Goal: Task Accomplishment & Management: Manage account settings

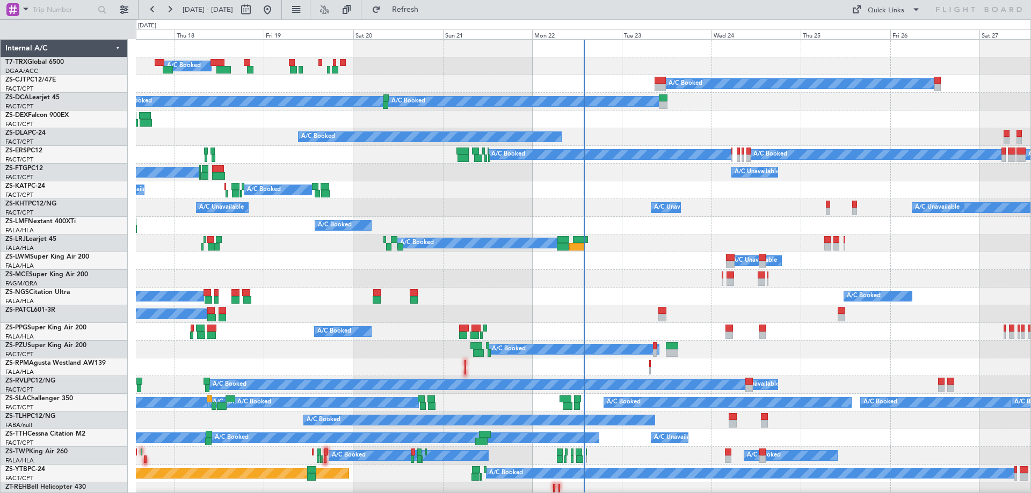
click at [732, 36] on div "Wed 24" at bounding box center [756, 35] width 90 height 10
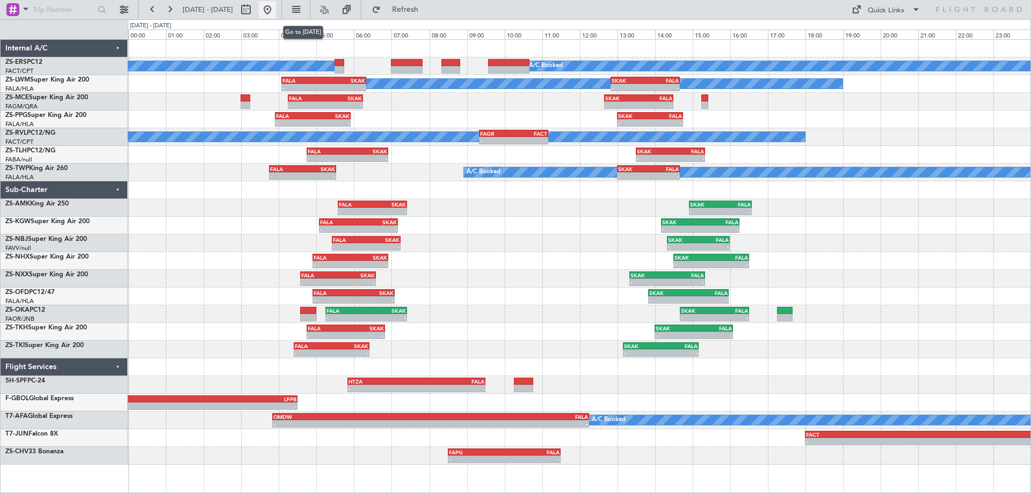
click at [276, 14] on button at bounding box center [267, 9] width 17 height 17
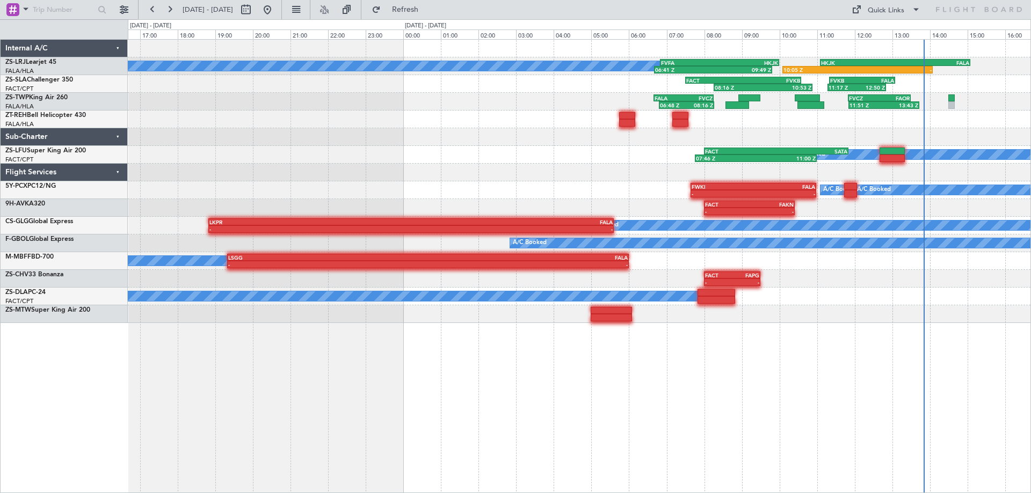
click at [782, 388] on div "10:05 Z - HKJK 11:05 Z FALA 15:05 Z FVFA 06:50 Z HKJK 10:00 Z 06:41 Z 09:49 Z A…" at bounding box center [579, 266] width 903 height 454
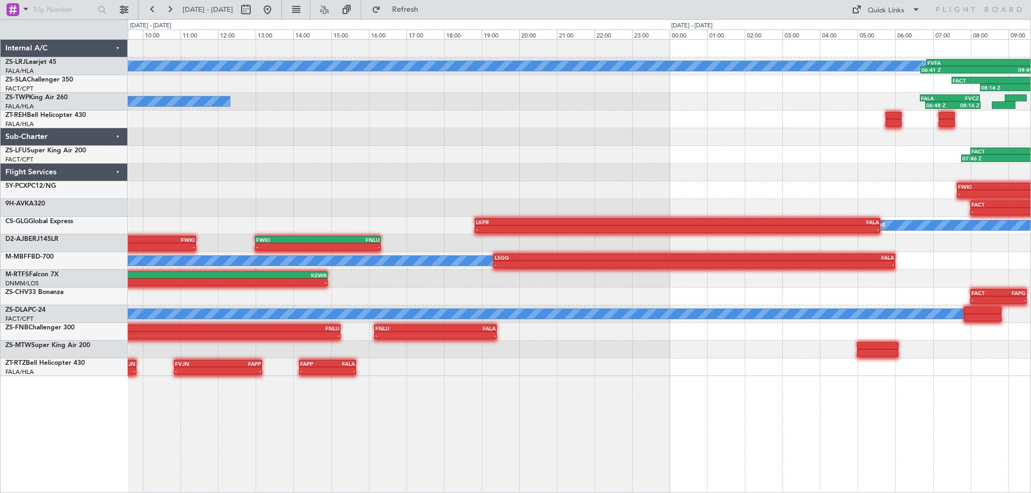
click at [549, 452] on div "FVFA 06:50 Z HKJK 10:00 Z 06:41 Z 09:49 Z A/C Booked 10:05 Z - HKJK 11:05 Z FAL…" at bounding box center [579, 266] width 903 height 454
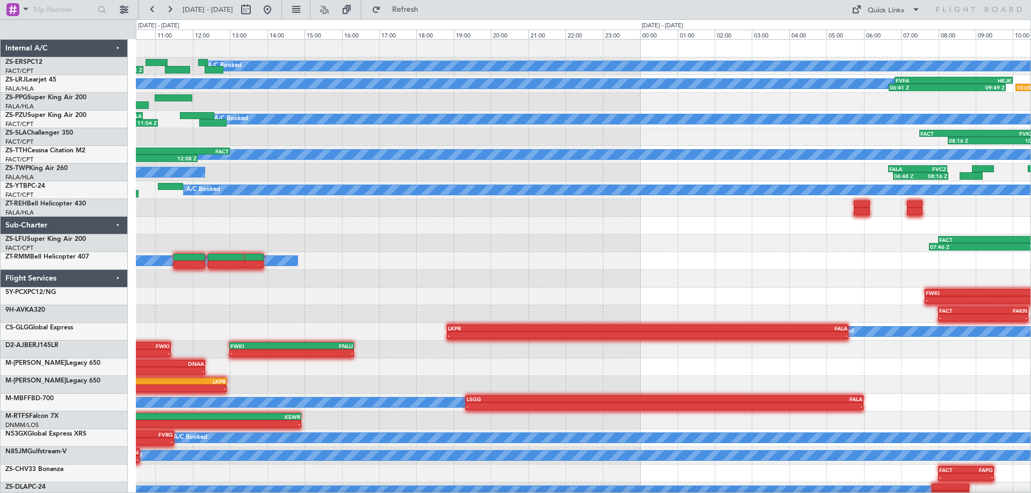
click at [491, 464] on div "A/C Booked - - GCTS 02:20 [PERSON_NAME] 10:35 Z" at bounding box center [583, 456] width 895 height 18
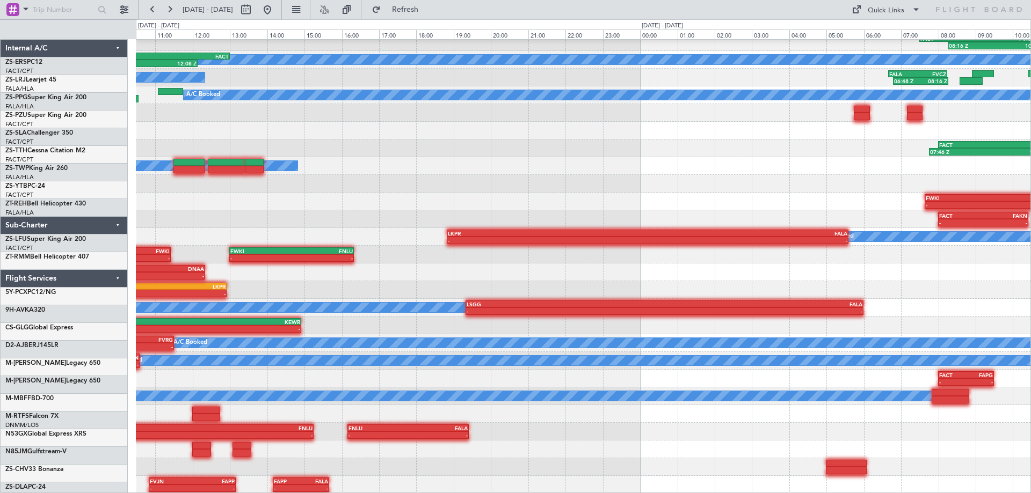
scroll to position [95, 0]
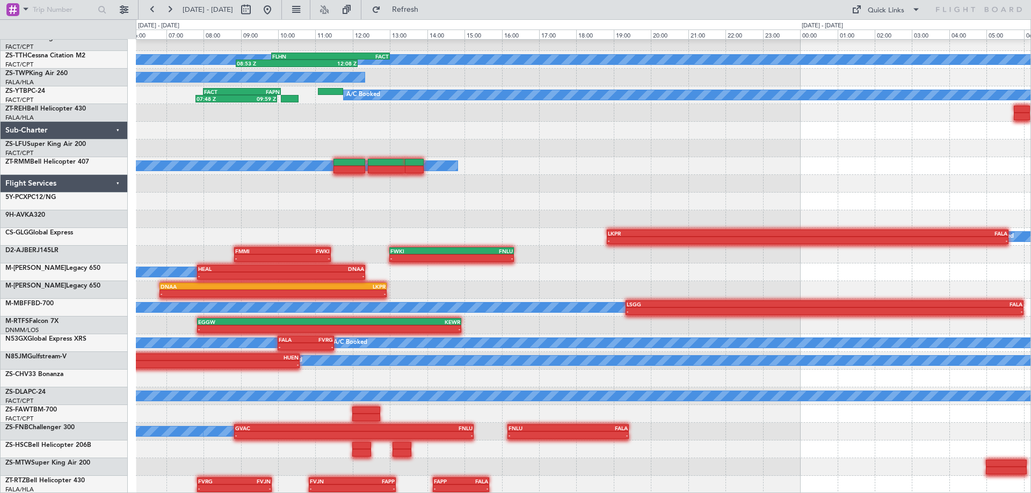
click at [546, 475] on div at bounding box center [583, 468] width 895 height 18
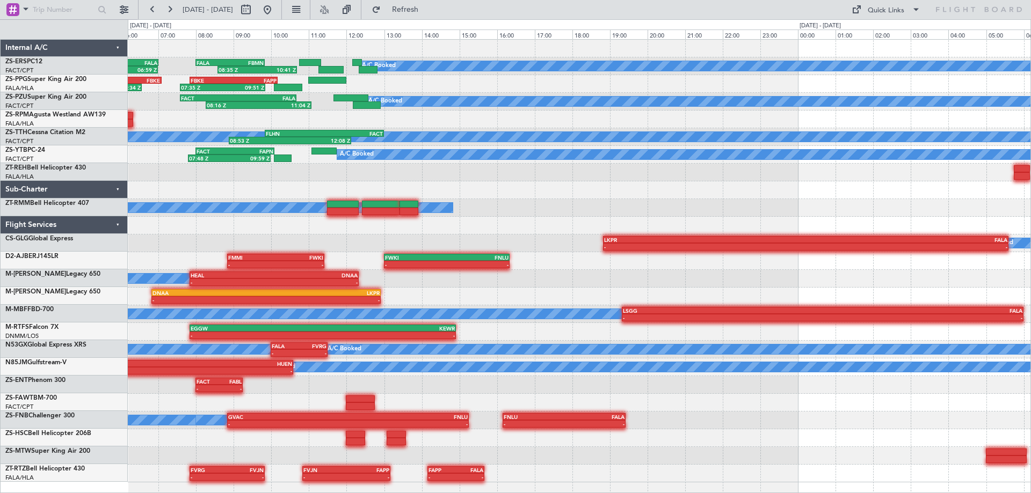
scroll to position [0, 0]
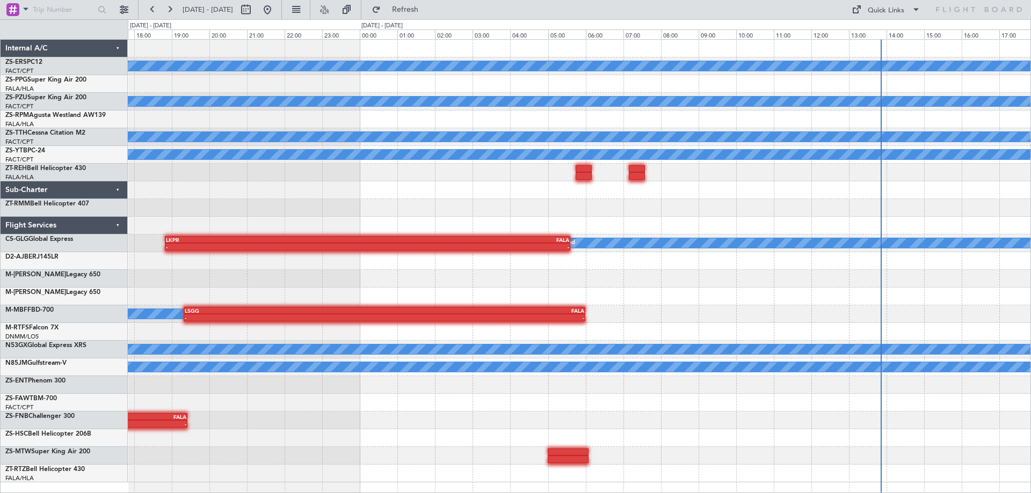
click at [372, 493] on html "[DATE] - [DATE] Refresh Quick Links A/C Booked A/C Booked A/C Booked A/C Unavai…" at bounding box center [515, 246] width 1031 height 493
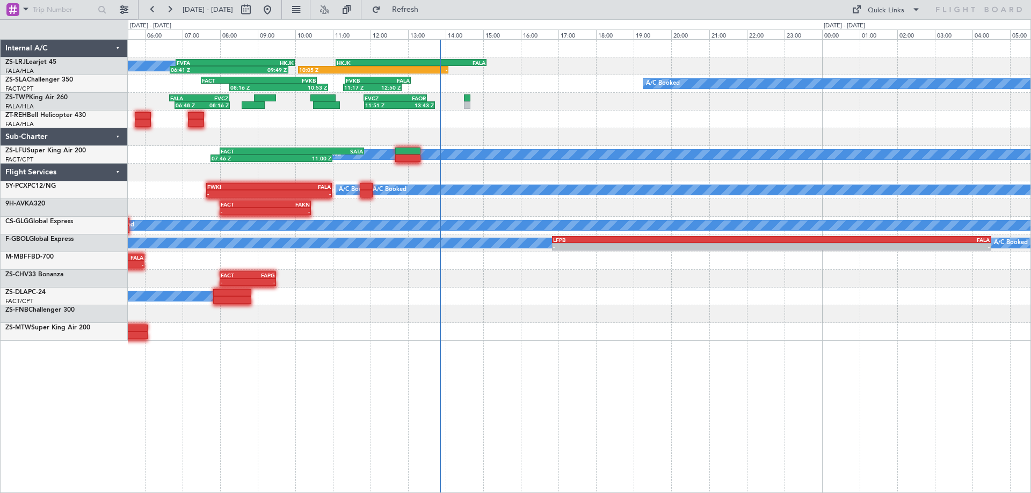
click at [526, 466] on div "A/C Booked 06:41 Z 09:49 Z FVFA 06:50 Z HKJK 10:00 Z 10:05 Z - HKJK 11:05 Z FAL…" at bounding box center [579, 266] width 903 height 454
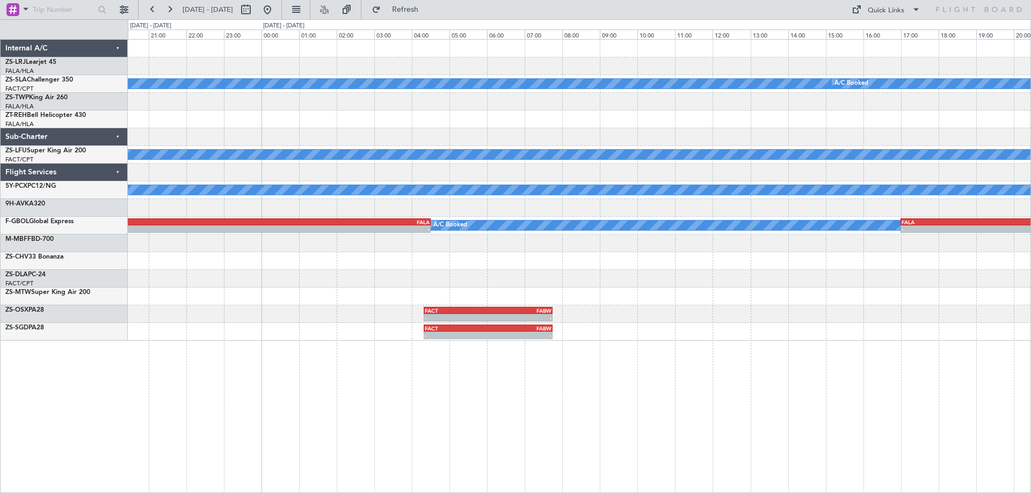
click at [158, 171] on div "HKJK 11:05 Z FALA 15:05 Z A/C Booked A/C Booked A/C Booked A/C Booked A/C Booke…" at bounding box center [579, 190] width 903 height 301
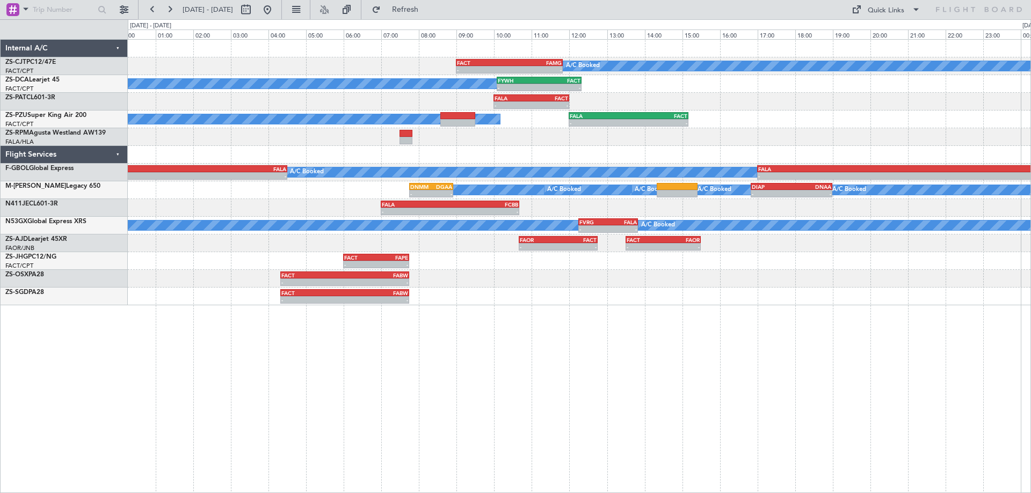
click at [591, 373] on div "A/C Booked - - FACT 09:00 Z FAMG 11:50 Z A/C Unavailable A/C Booked - - FYWH 10…" at bounding box center [579, 266] width 903 height 454
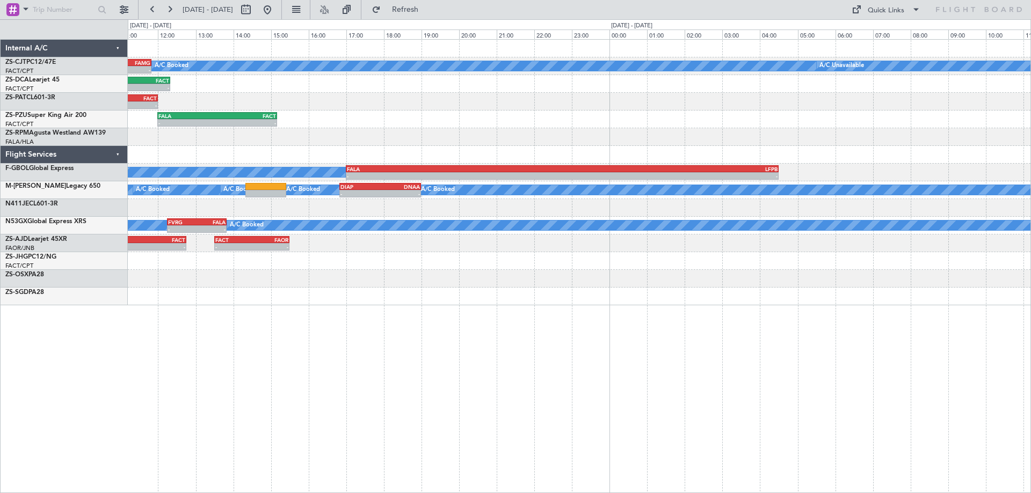
click at [415, 352] on div "A/C Booked - - FACT 09:00 Z FAMG 11:50 Z A/C Unavailable - - FYWH 10:05 Z FACT …" at bounding box center [579, 266] width 903 height 454
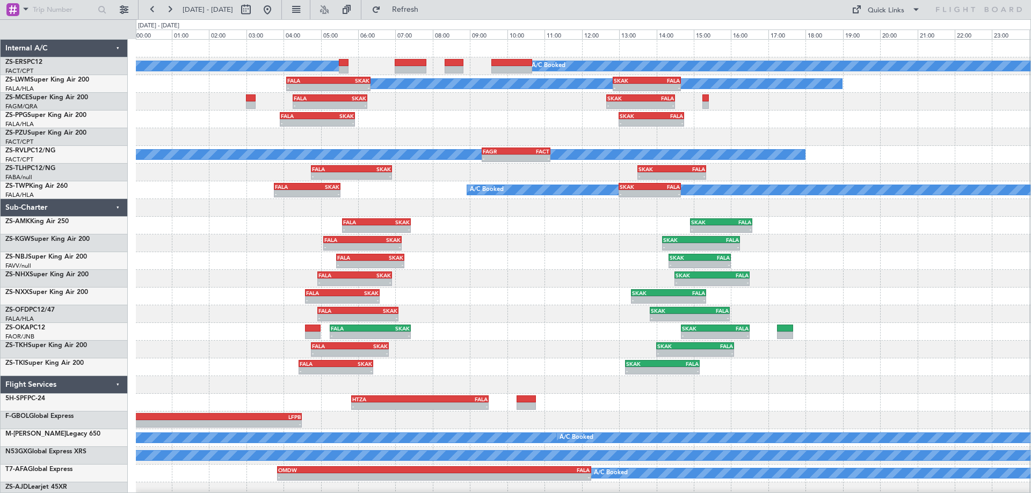
click at [551, 398] on div "A/C Booked A/C Booked A/C Unavailable - - FALA 04:05 Z SKAK 06:20 Z - - SKAK 12…" at bounding box center [583, 279] width 895 height 478
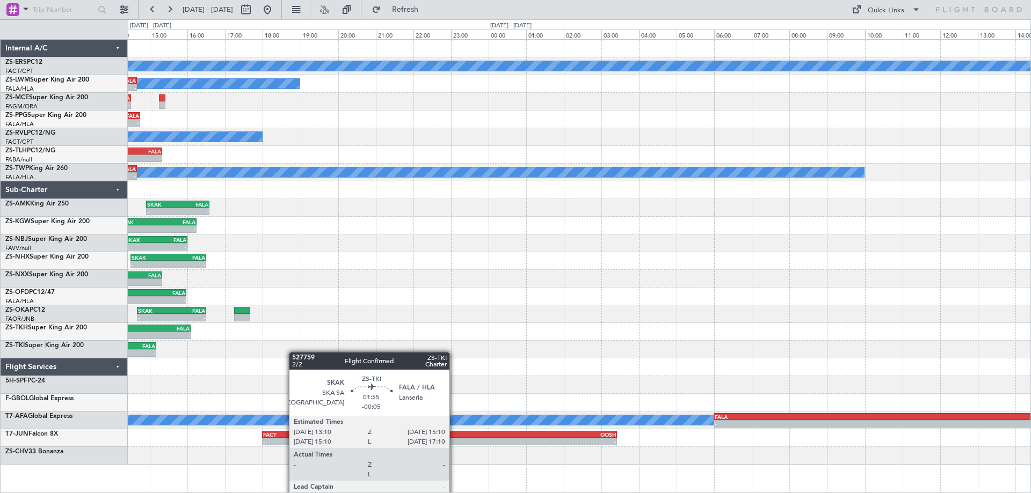
click at [170, 352] on div "A/C Booked A/C Unavailable - - SKAK 12:50 Z FALA 14:40 Z - - SKAK 12:40 Z FALA …" at bounding box center [579, 252] width 903 height 425
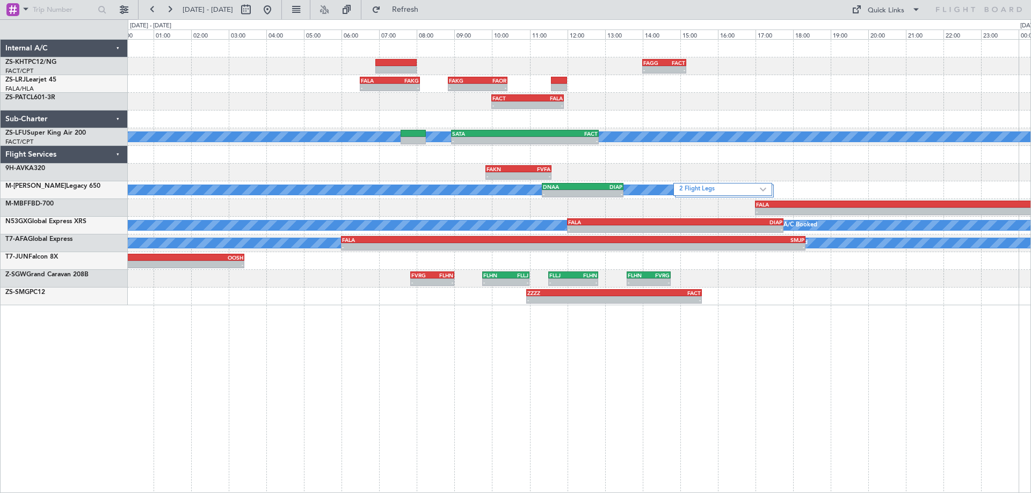
click at [657, 433] on div "- - FAGG 14:00 Z FACT 15:10 Z A/C Unavailable - - FALA 06:30 Z FAKG 08:05 Z - -…" at bounding box center [579, 266] width 903 height 454
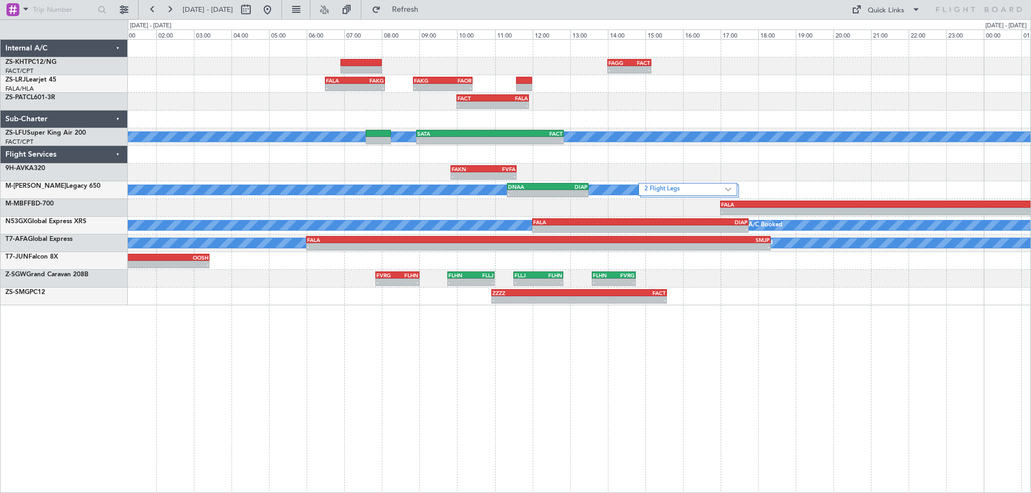
click at [649, 406] on div "- - FAGG 14:00 Z FACT 15:10 Z A/C Unavailable - - FALA 06:30 Z FAKG 08:05 Z - -…" at bounding box center [579, 266] width 903 height 454
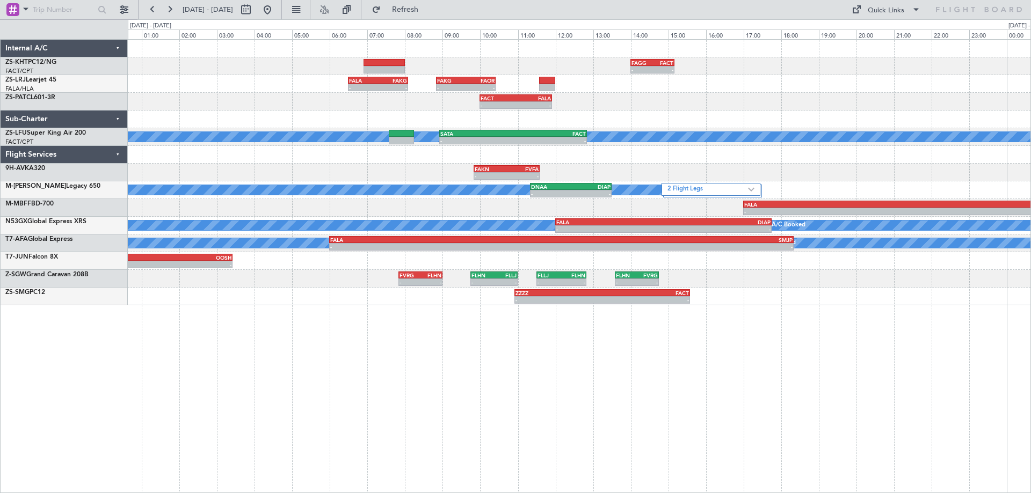
click at [650, 365] on div "- - FAGG 14:00 Z FACT 15:10 Z A/C Unavailable - - FALA 06:30 Z FAKG 08:05 Z - -…" at bounding box center [579, 266] width 903 height 454
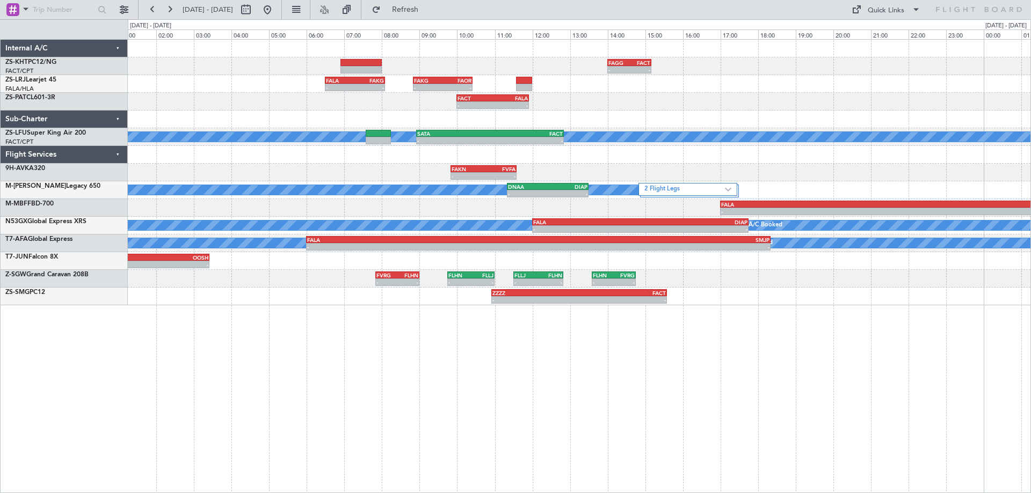
click at [536, 384] on div "- - FAGG 14:00 Z FACT 15:10 Z A/C Unavailable - - FALA 06:30 Z FAKG 08:05 Z - -…" at bounding box center [579, 266] width 903 height 454
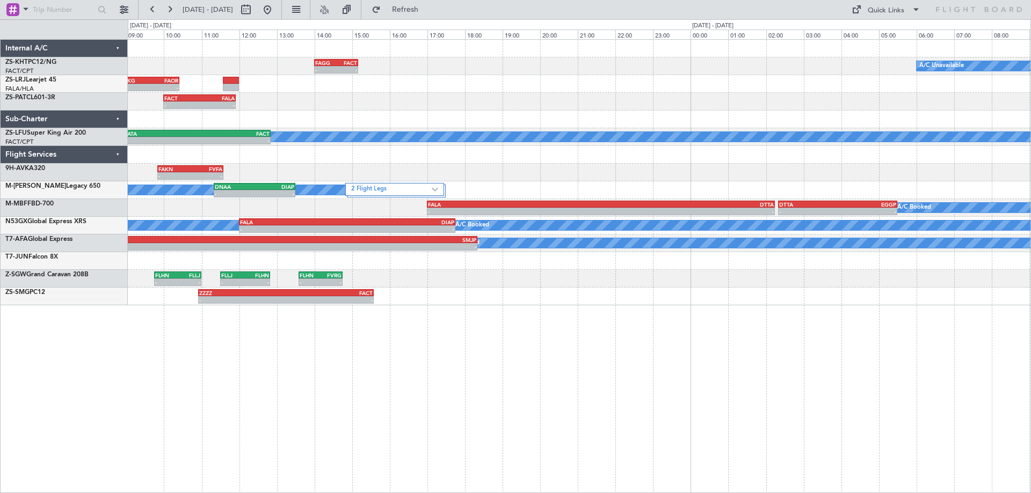
click at [283, 117] on div "- - FAGG 14:00 Z FACT 15:10 Z A/C Unavailable A/C Booked - - FAKG 08:50 Z FAOR …" at bounding box center [579, 173] width 903 height 266
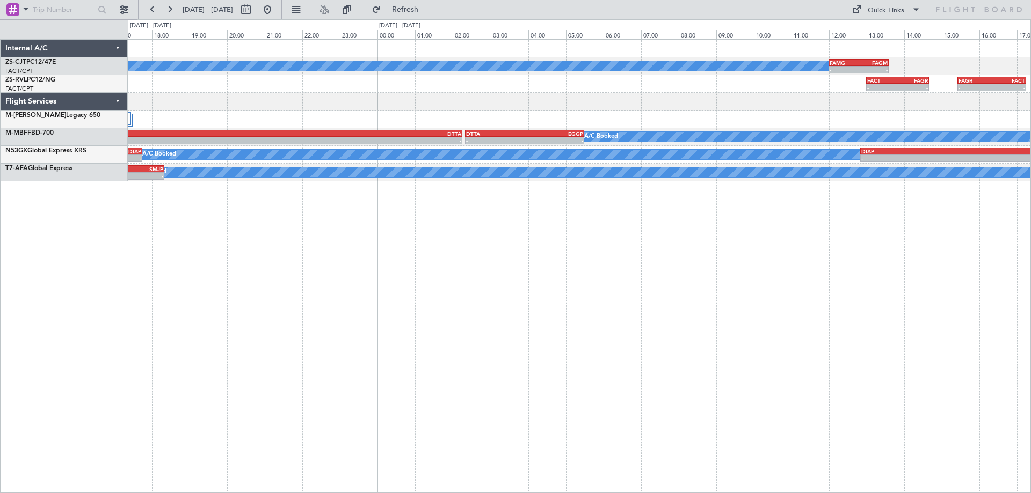
click at [625, 395] on div "A/C Booked - - FAMG 12:00 Z FAGM 13:35 Z - - FACT 13:00 Z FAGR 14:40 Z - - FAGR…" at bounding box center [579, 266] width 903 height 454
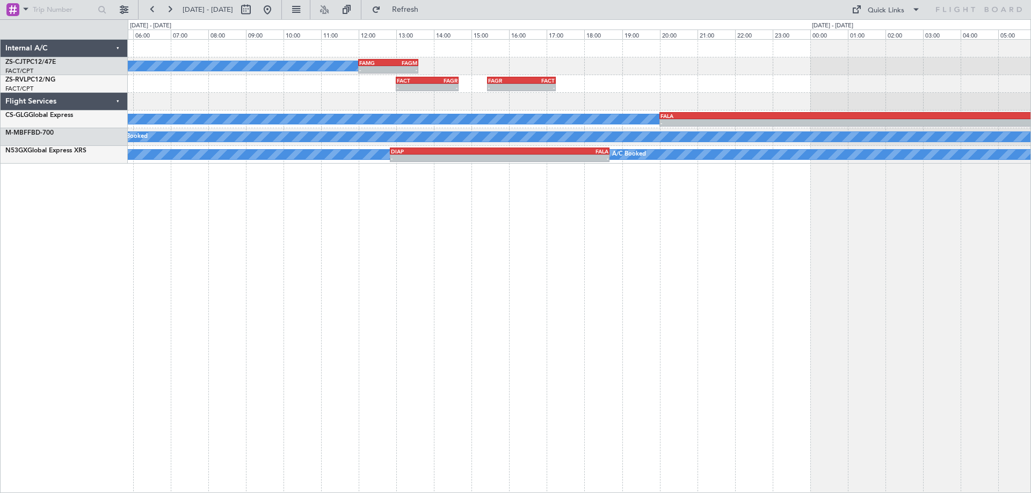
click at [542, 352] on div "A/C Booked - - FAMG 12:00 Z FAGM 13:35 Z - - FACT 13:00 Z FAGR 14:40 Z - - FAGR…" at bounding box center [579, 266] width 903 height 454
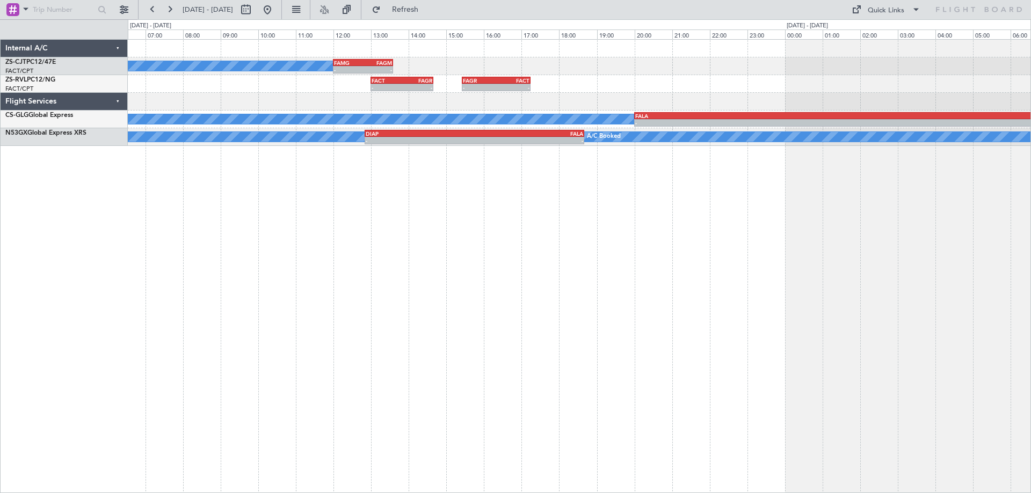
click at [570, 303] on div "A/C Booked - - FAMG 12:00 Z FAGM 13:35 Z - - FACT 13:00 Z FAGR 14:40 Z - - FAGR…" at bounding box center [579, 266] width 903 height 454
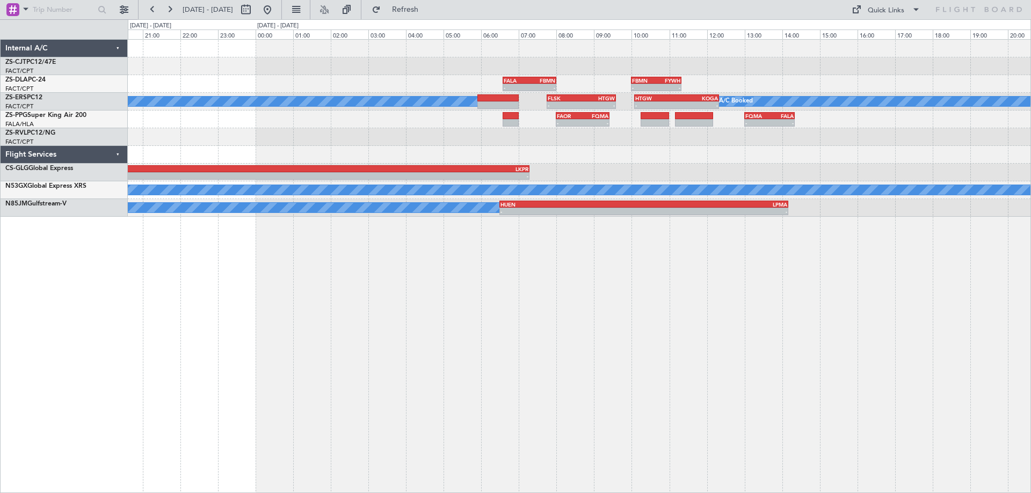
click at [299, 290] on div "- - FALA 06:35 Z FBMN 08:00 Z - - FBMN 10:00 Z FYWH 11:20 Z A/C Booked FLSK 07:…" at bounding box center [579, 266] width 903 height 454
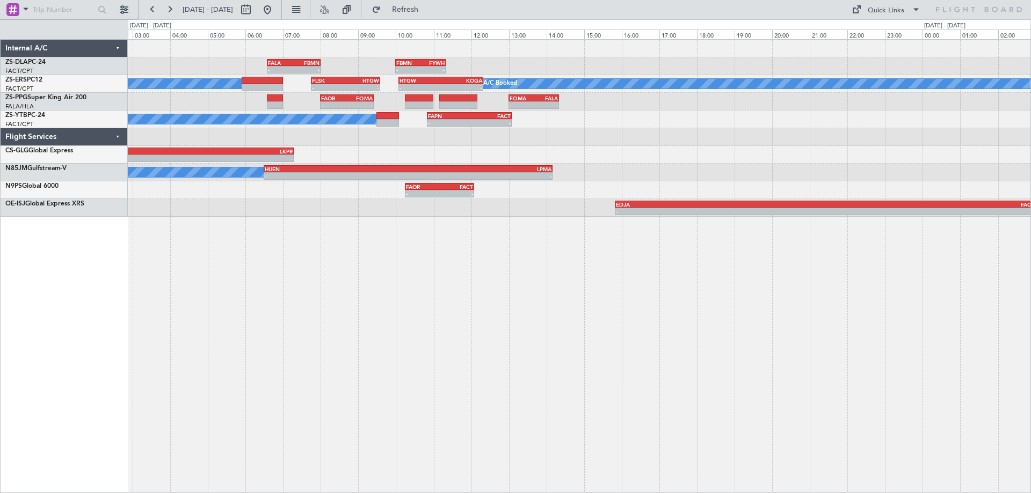
click at [540, 312] on div "- - FALA 06:35 Z FBMN 08:00 Z - - FBMN 10:00 Z FYWH 11:20 Z A/C Booked FLSK 07:…" at bounding box center [579, 266] width 903 height 454
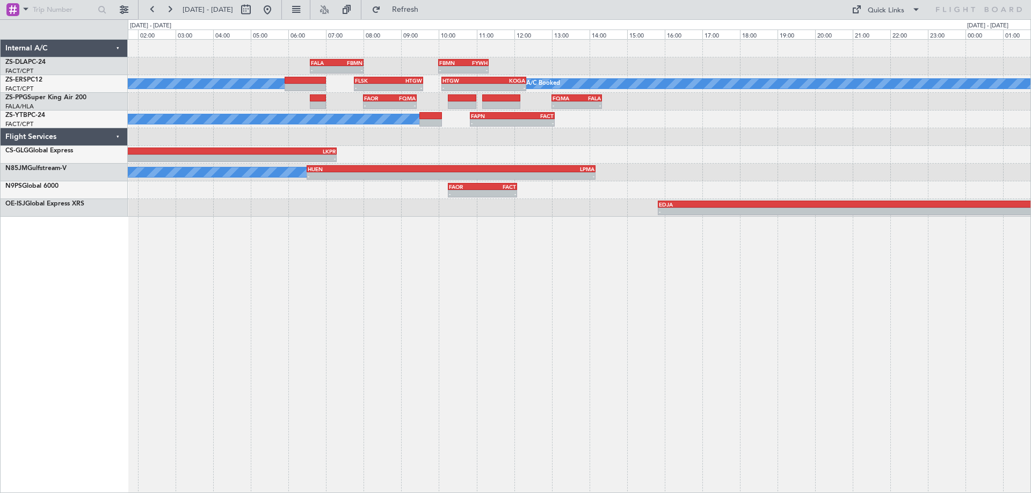
click at [518, 262] on div "- - FALA 06:35 Z FBMN 08:00 Z - - FBMN 10:00 Z FYWH 11:20 Z A/C Booked FLSK 07:…" at bounding box center [579, 266] width 903 height 454
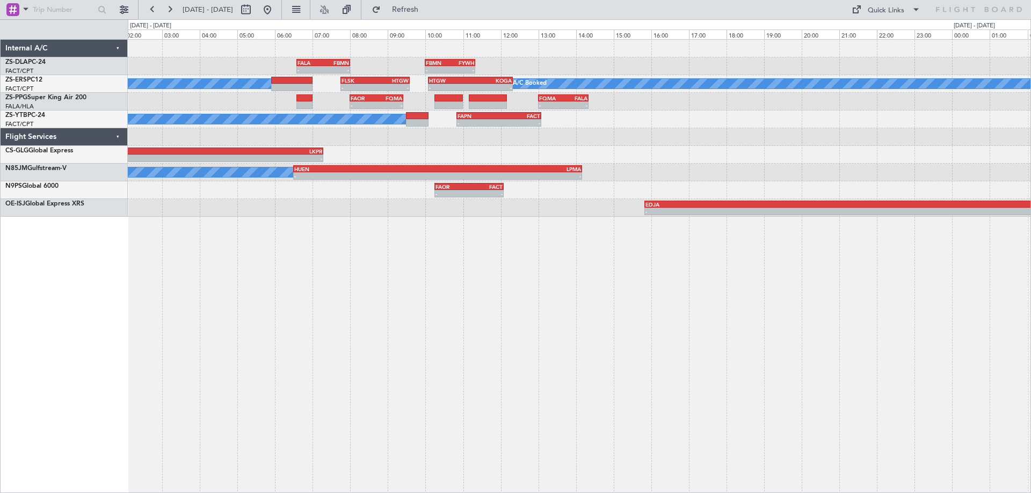
click at [656, 153] on div "- - FALA 20:00 Z LKPR 07:17 Z" at bounding box center [579, 155] width 903 height 18
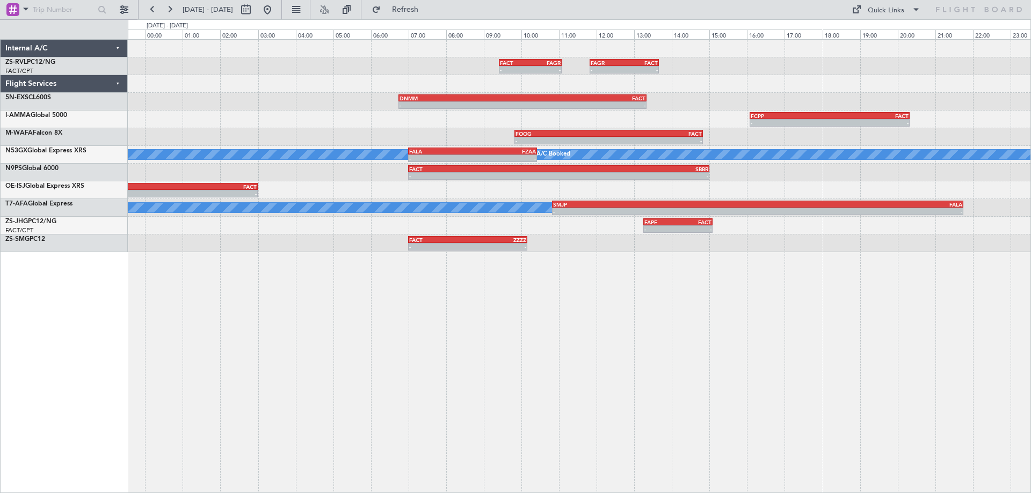
click at [834, 254] on div "- - FACT 09:25 Z FAGR 11:05 Z - - FAGR 11:50 Z FACT 13:40 Z - - DNMM 06:45 Z FA…" at bounding box center [579, 266] width 903 height 454
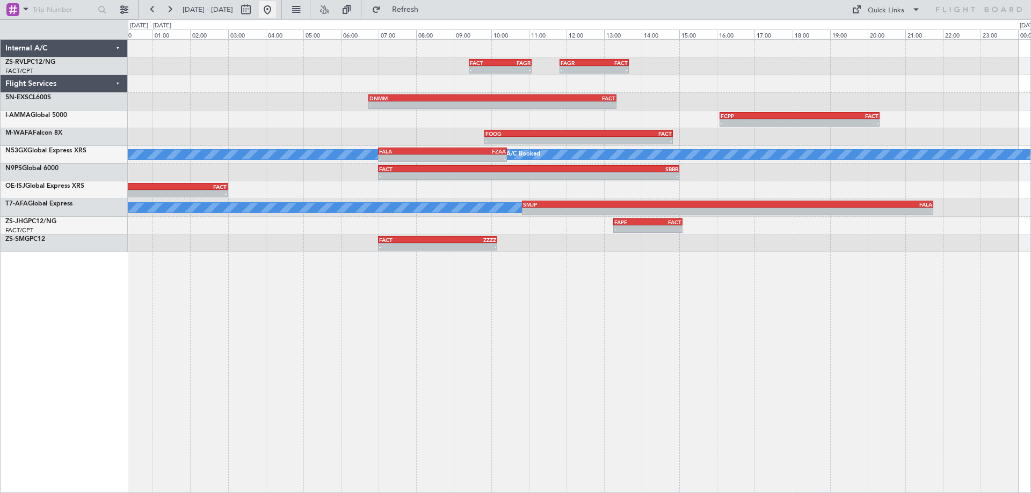
click at [276, 12] on button at bounding box center [267, 9] width 17 height 17
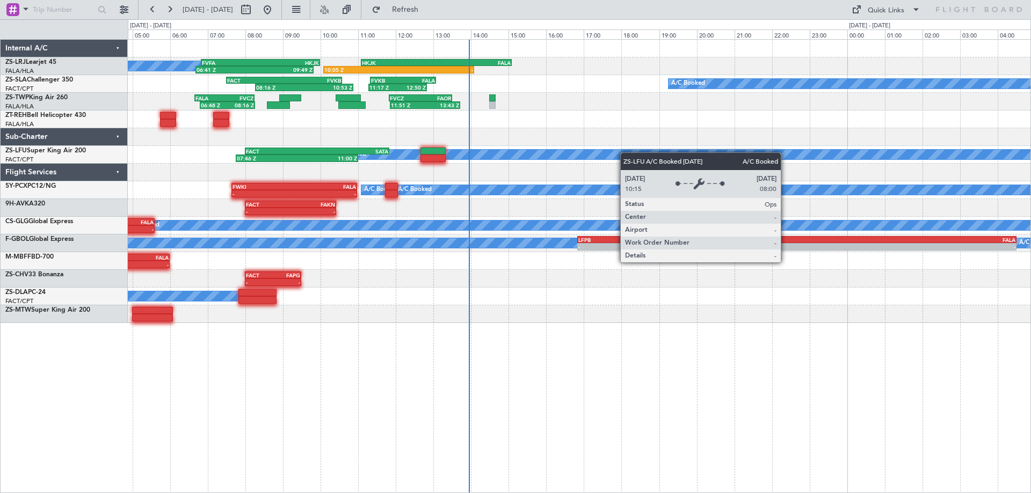
click at [34, 192] on div "HKJK 11:05 Z FALA 15:05 Z 10:05 Z - FVFA 06:50 Z HKJK 10:00 Z 06:41 Z 09:49 Z A…" at bounding box center [515, 256] width 1031 height 474
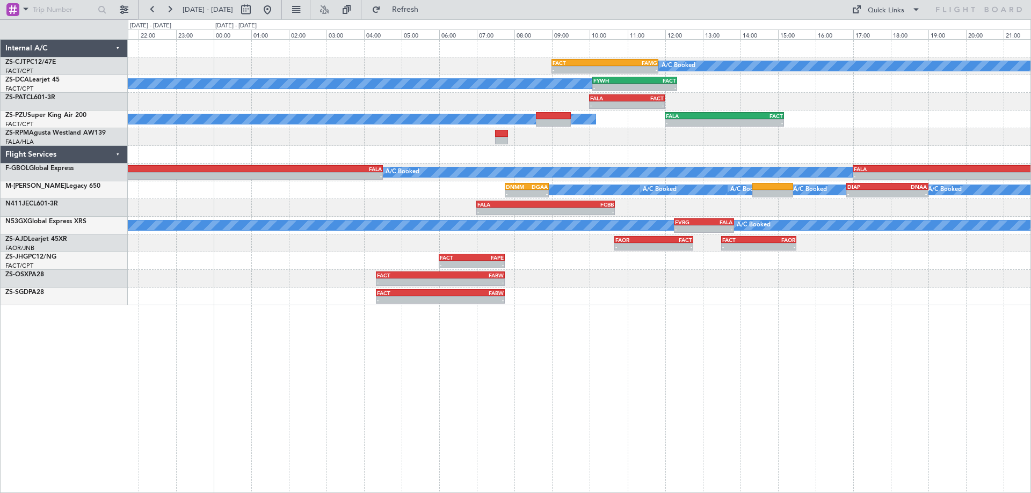
click at [692, 330] on div "A/C Booked - - FACT 09:00 Z FAMG 11:50 Z A/C Booked - - FYWH 10:05 Z FACT 12:20…" at bounding box center [579, 266] width 903 height 454
click at [432, 197] on div "A/C Booked - - FACT 09:00 Z FAMG 11:50 Z A/C Booked - - FYWH 10:05 Z FACT 12:20…" at bounding box center [579, 173] width 903 height 266
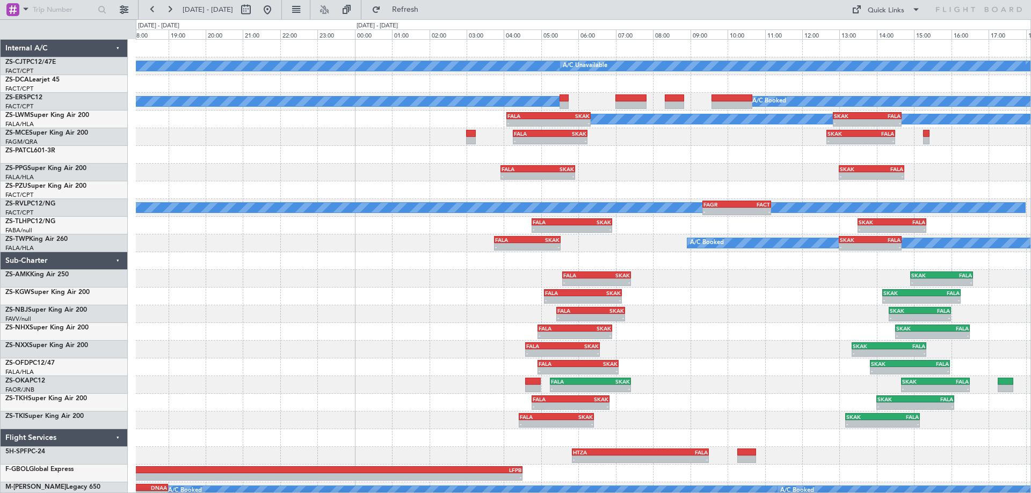
click at [757, 358] on div "A/C Booked A/C Unavailable FYWH 10:05 Z FACT 12:20 Z - - A/C Booked A/C Booked …" at bounding box center [583, 306] width 895 height 532
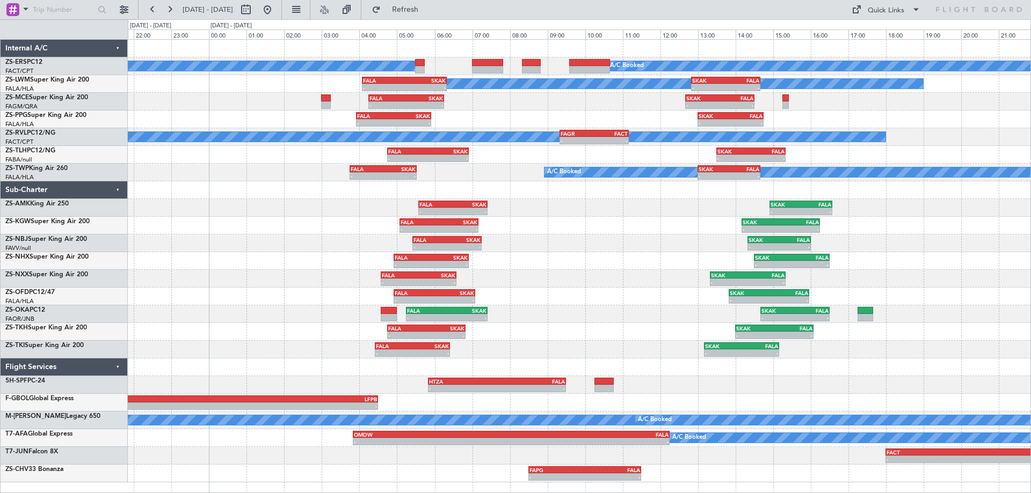
click at [611, 336] on div "- - FALA 04:45 Z SKAK 06:50 Z - - SKAK 14:00 Z FALA 16:05 Z" at bounding box center [579, 332] width 903 height 18
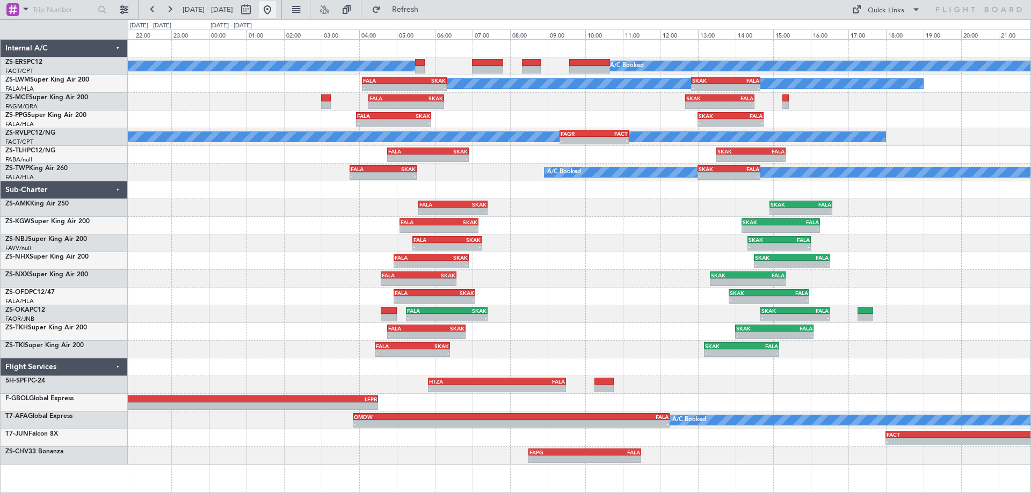
click at [276, 8] on button at bounding box center [267, 9] width 17 height 17
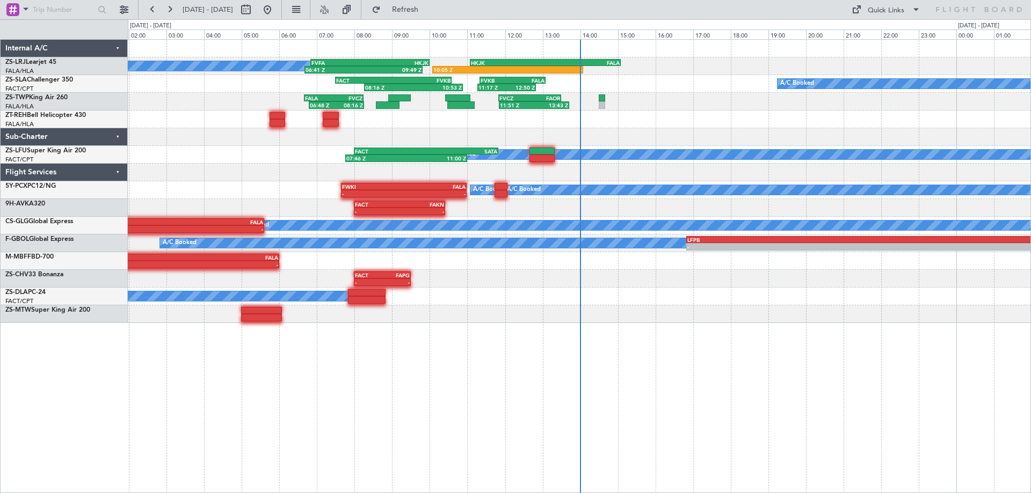
click at [291, 219] on div "A/C Booked 06:41 Z 09:49 Z FVFA 06:50 Z HKJK 10:00 Z 10:05 Z - HKJK 11:05 Z FAL…" at bounding box center [579, 181] width 903 height 283
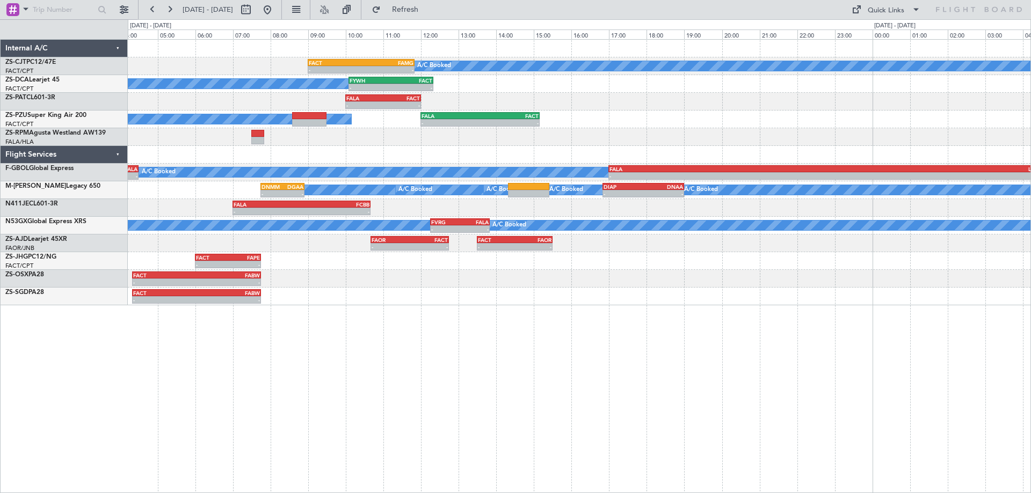
click at [486, 419] on div "A/C Booked - - FACT 09:00 Z FAMG 11:50 Z A/C Unavailable A/C Booked - - FYWH 10…" at bounding box center [579, 266] width 903 height 454
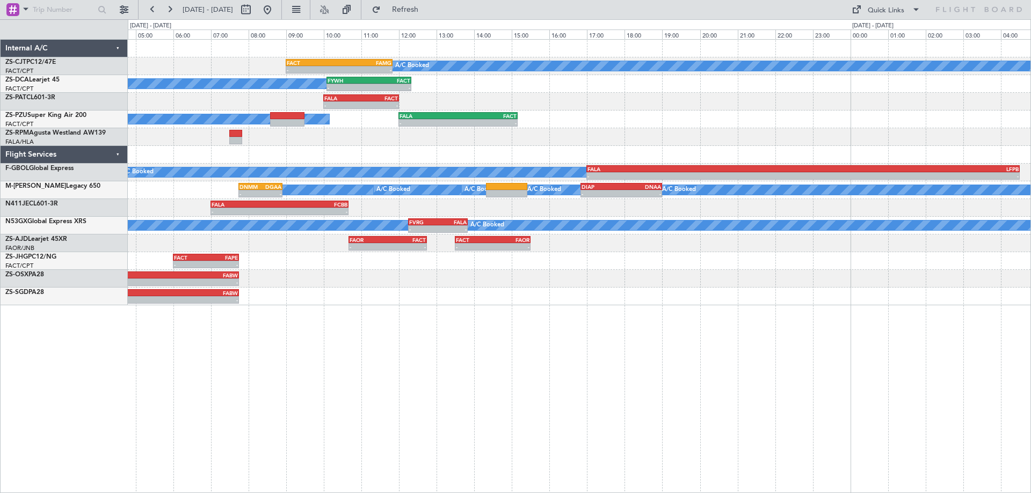
click at [697, 377] on div "A/C Booked - - FACT 09:00 Z FAMG 11:50 Z A/C Unavailable A/C Booked - - FYWH 10…" at bounding box center [579, 266] width 903 height 454
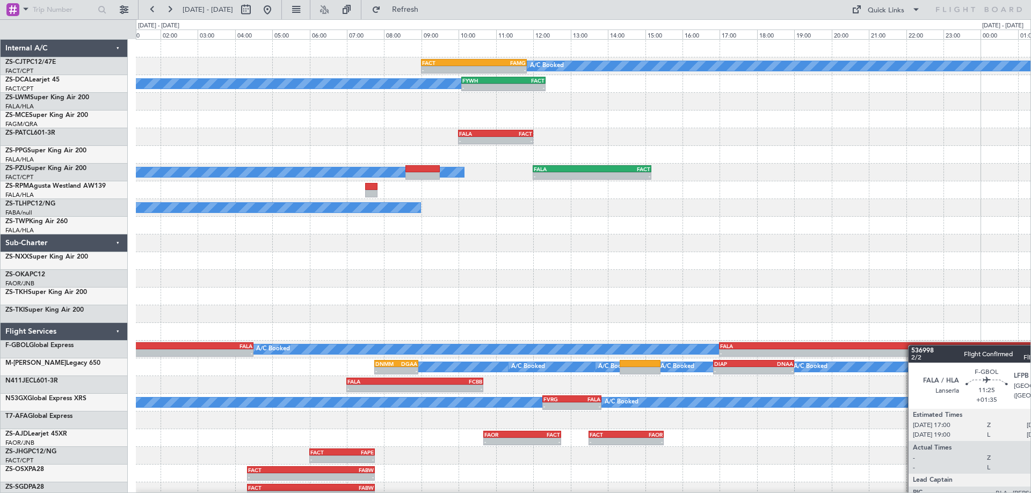
click at [231, 391] on div "A/C Booked - - FACT 09:00 Z FAMG 11:50 Z A/C Unavailable A/C Booked - - FYWH 10…" at bounding box center [583, 270] width 895 height 461
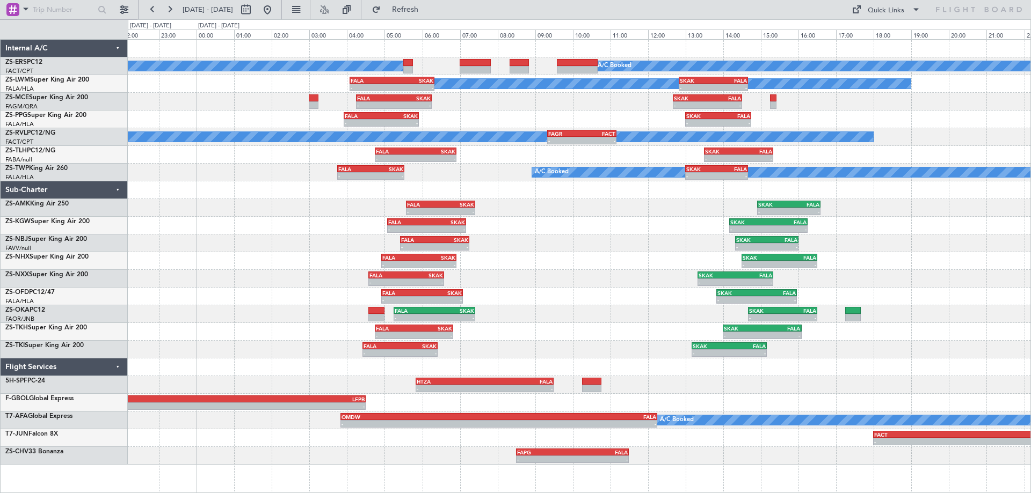
click at [602, 351] on div "A/C Booked A/C Booked A/C Unavailable FALA 04:05 Z SKAK 06:20 Z - - - - SKAK 12…" at bounding box center [579, 252] width 903 height 425
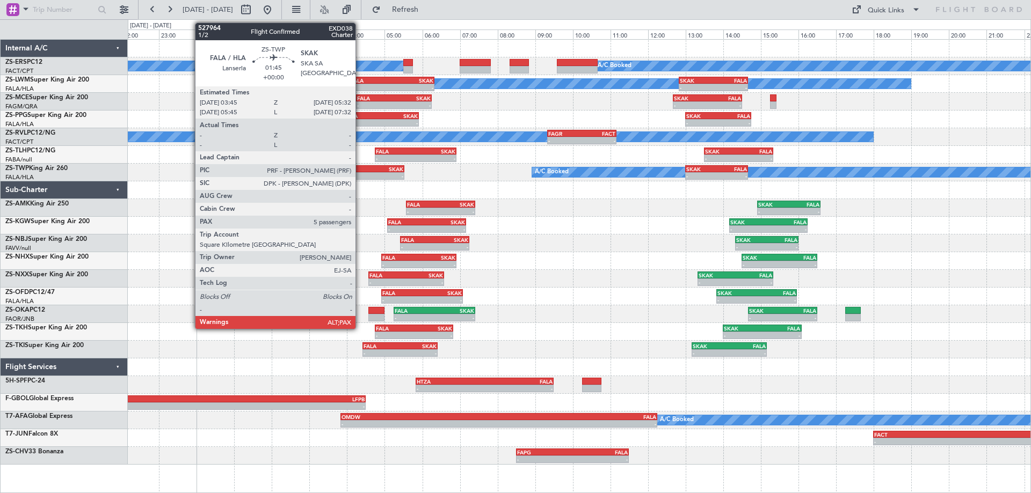
click at [360, 177] on div "-" at bounding box center [354, 176] width 33 height 6
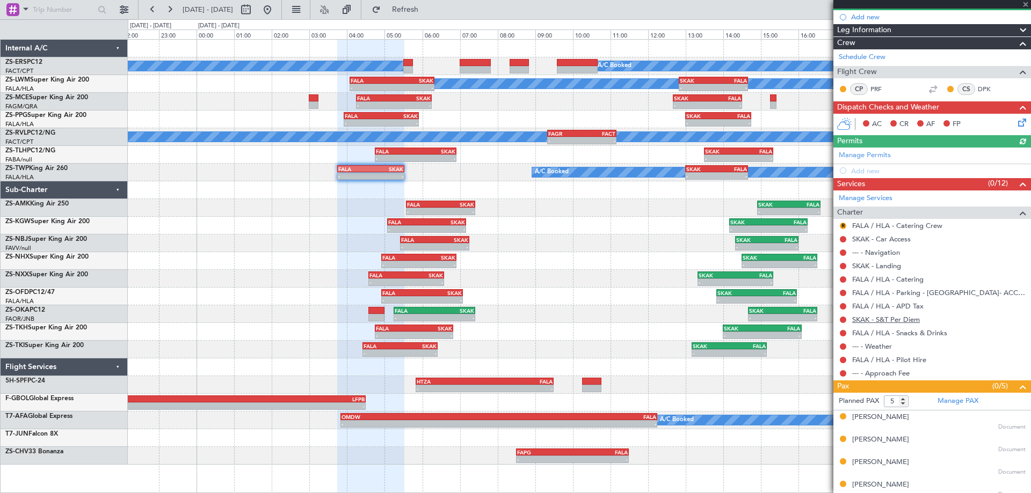
scroll to position [137, 0]
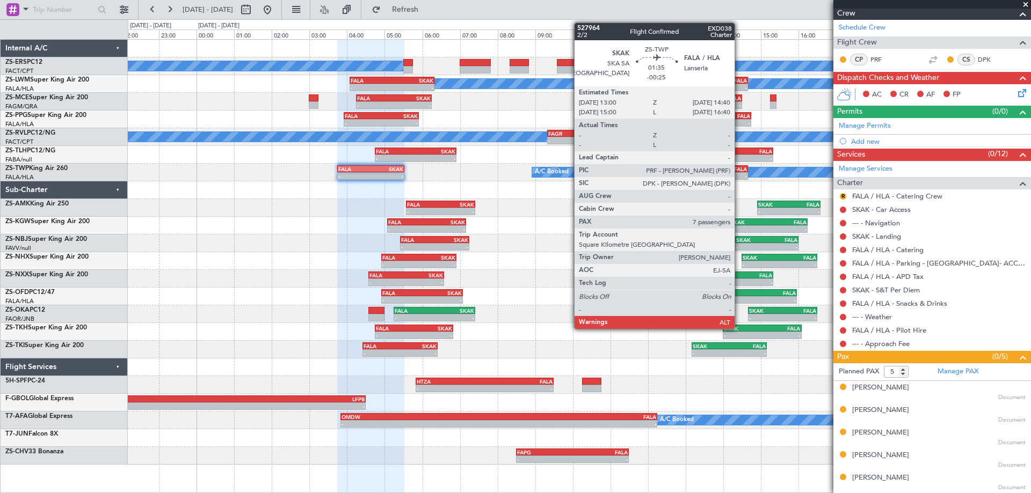
click at [739, 167] on div "FALA" at bounding box center [732, 169] width 31 height 6
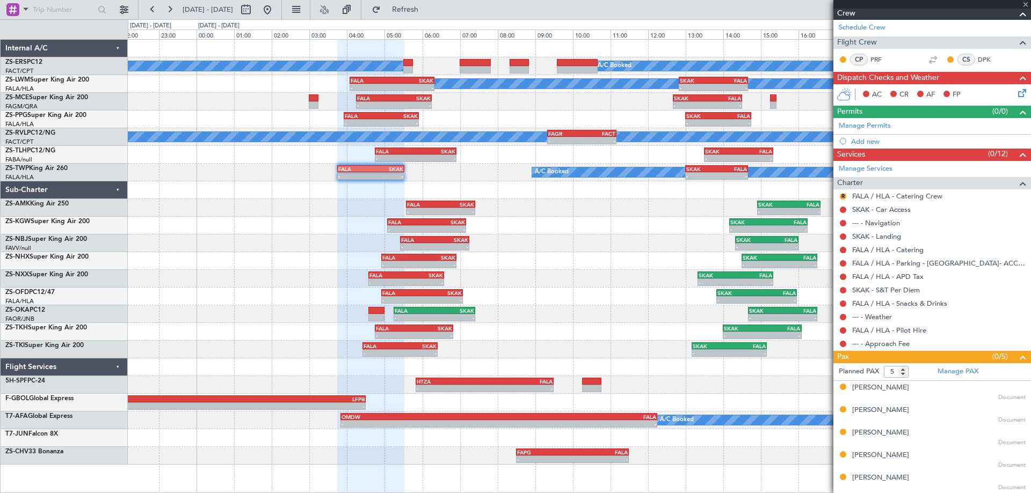
type input "-00:25"
type input "7"
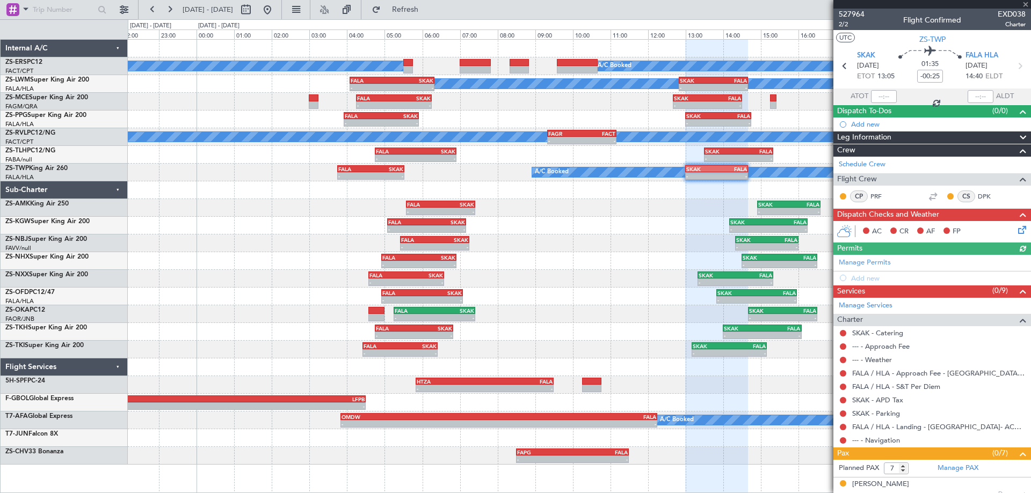
scroll to position [142, 0]
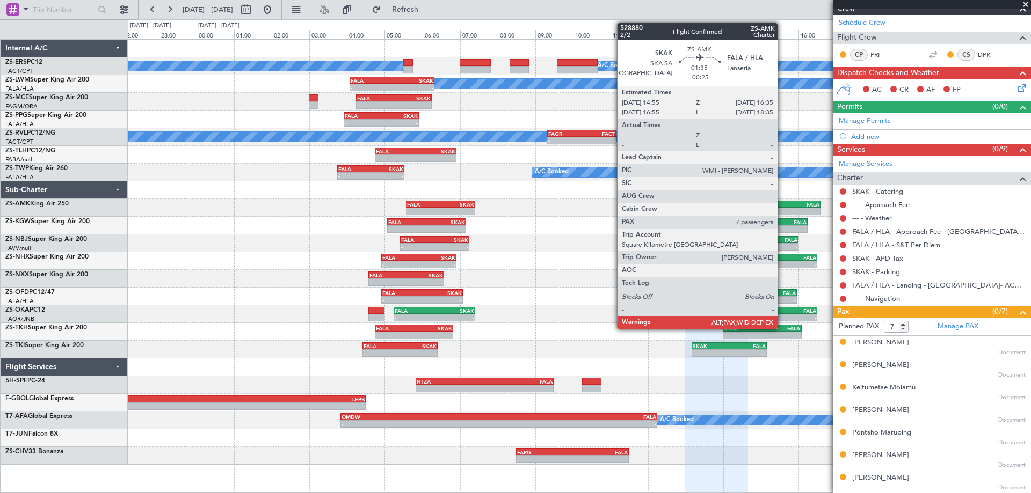
click at [782, 210] on div "-" at bounding box center [773, 211] width 31 height 6
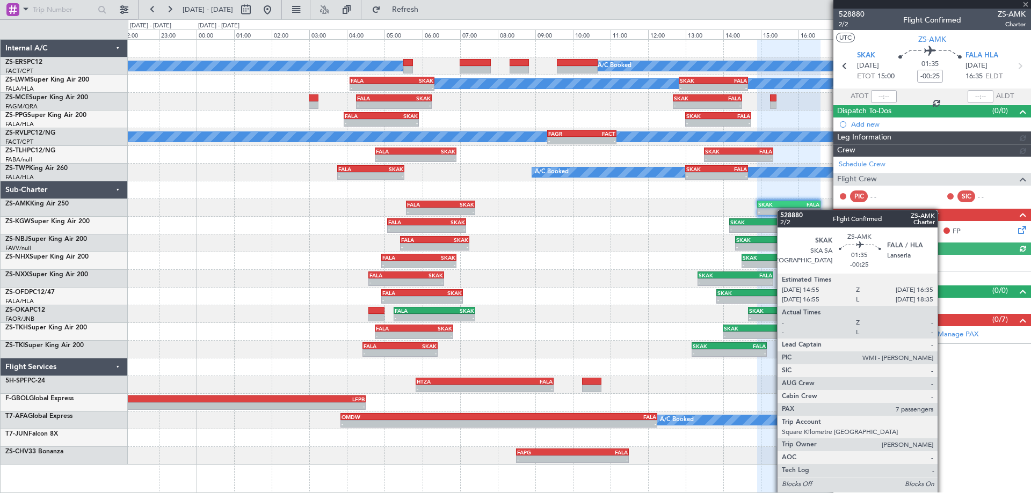
scroll to position [0, 0]
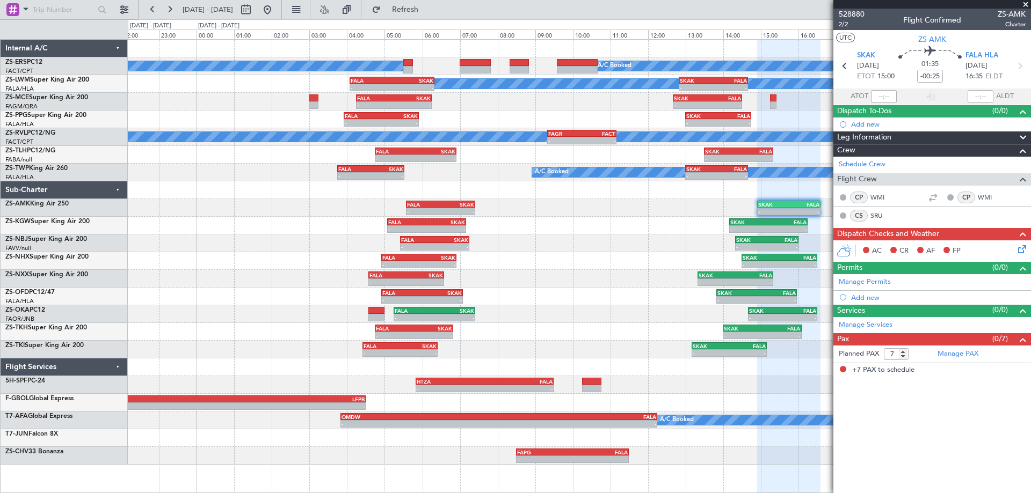
click at [259, 1] on button at bounding box center [267, 9] width 17 height 17
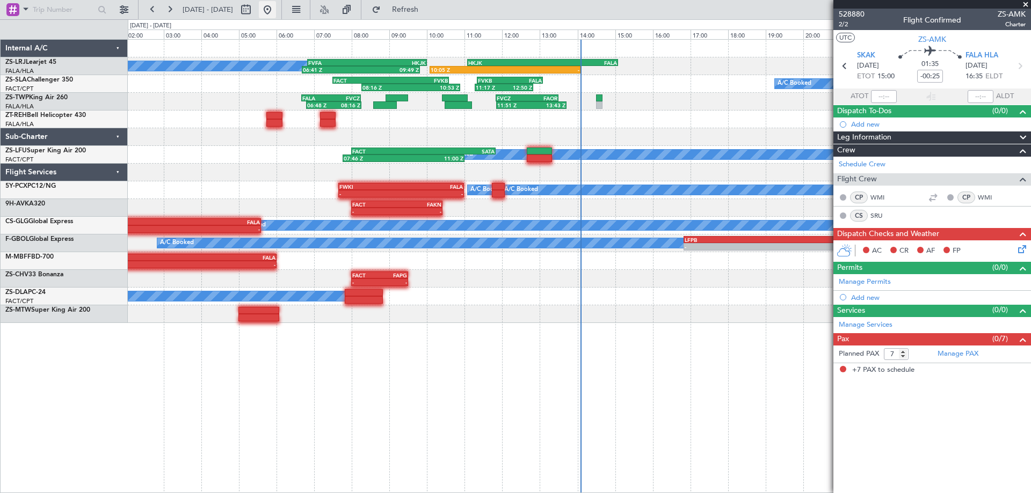
click at [276, 13] on button at bounding box center [267, 9] width 17 height 17
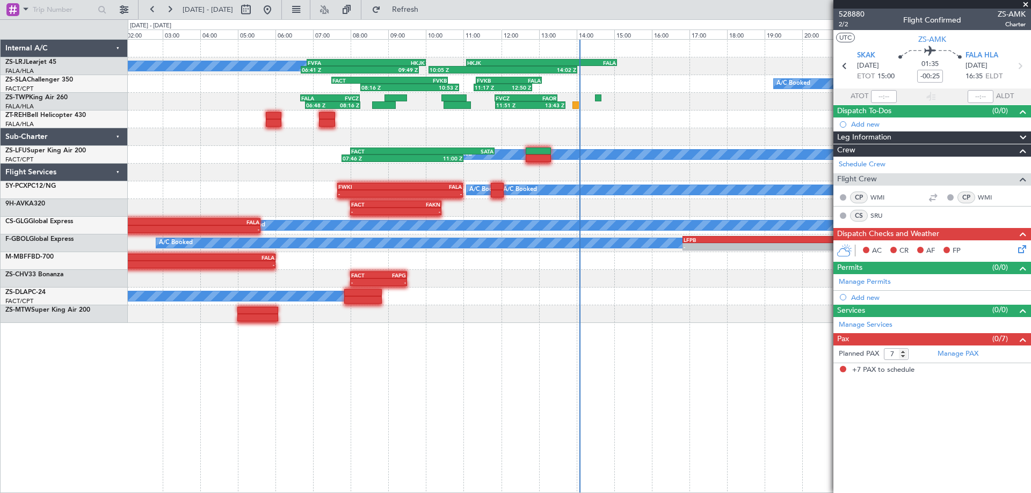
click at [54, 354] on div "A/C Booked 06:41 Z 09:49 Z FVFA 06:50 Z HKJK 10:00 Z 10:05 Z 14:02 Z HKJK 11:05…" at bounding box center [515, 256] width 1031 height 474
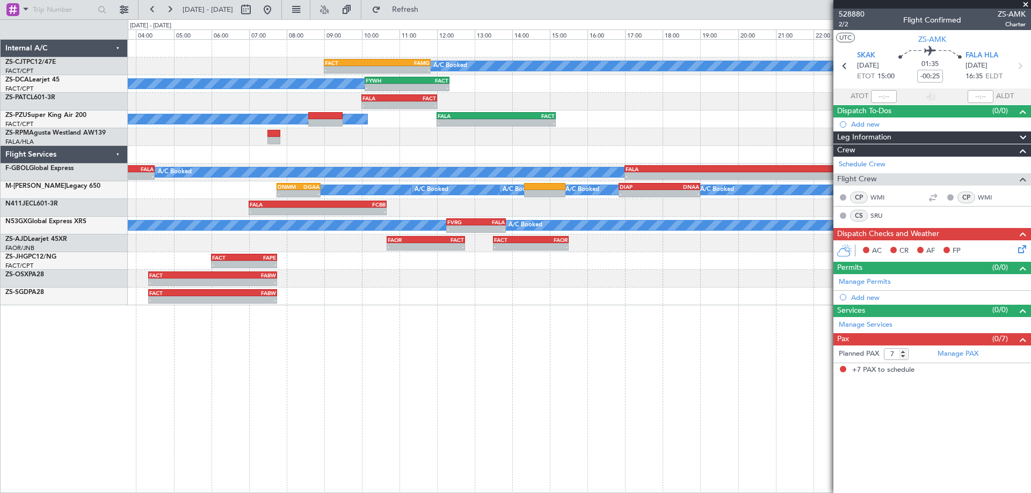
click at [409, 332] on div "A/C Booked - - FACT 09:00 Z FAMG 11:50 Z A/C Unavailable A/C Booked - - FYWH 10…" at bounding box center [579, 266] width 903 height 454
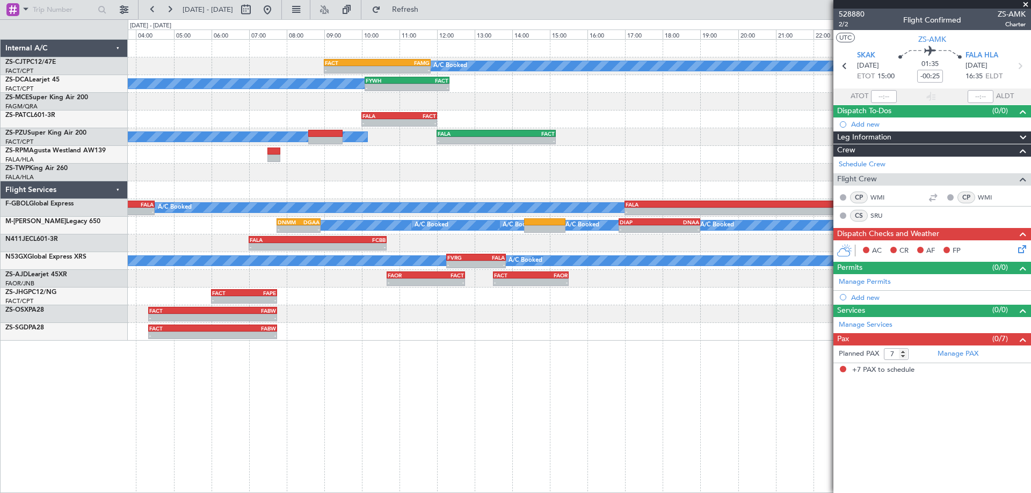
click at [7, 201] on div "A/C Booked - - FACT 09:00 Z FAMG 11:50 Z A/C Unavailable A/C Booked - - FYWH 10…" at bounding box center [515, 256] width 1031 height 474
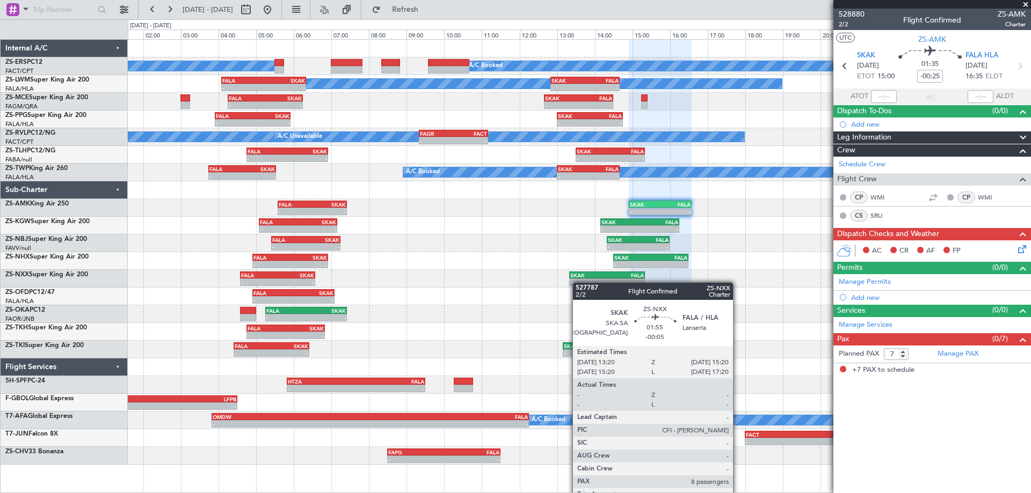
click at [578, 282] on div "A/C Booked A/C Booked A/C Unavailable - - FALA 04:05 Z SKAK 06:20 Z - - SKAK 12…" at bounding box center [579, 252] width 903 height 425
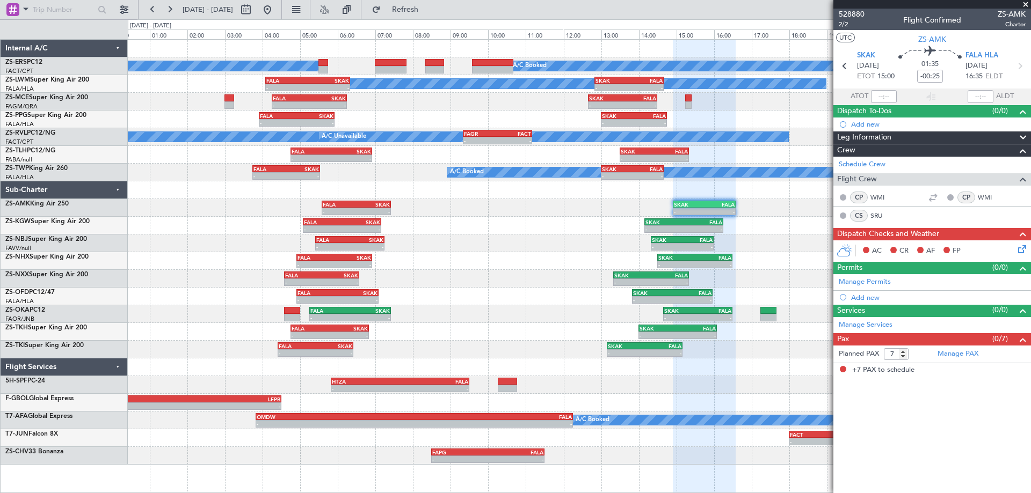
click at [426, 343] on div "A/C Booked A/C Booked A/C Unavailable - - FALA 04:05 Z SKAK 06:20 Z - - SKAK 12…" at bounding box center [579, 252] width 903 height 425
